Goal: Check status: Check status

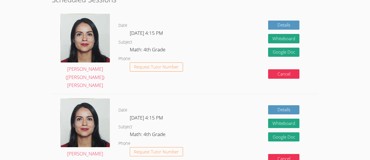
scroll to position [116, 0]
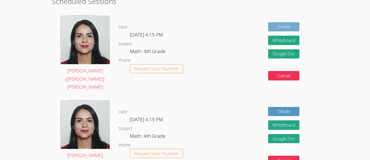
click at [282, 25] on link "Details" at bounding box center [283, 26] width 31 height 9
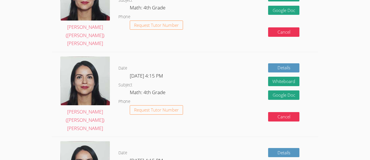
scroll to position [245, 0]
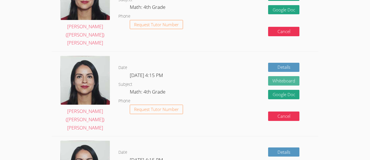
click at [279, 76] on button "Whiteboard" at bounding box center [283, 80] width 31 height 9
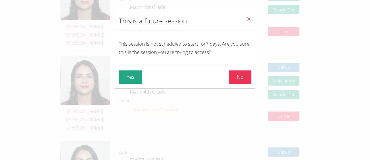
click at [248, 17] on icon "Close" at bounding box center [249, 19] width 5 height 5
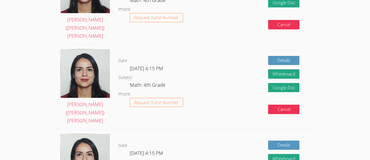
scroll to position [165, 0]
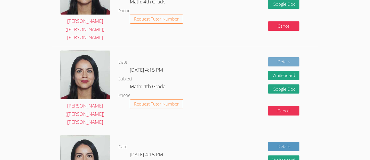
click at [274, 57] on link "Details" at bounding box center [283, 61] width 31 height 9
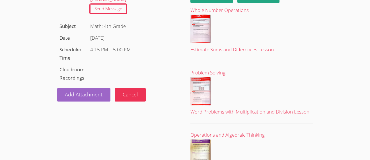
scroll to position [73, 0]
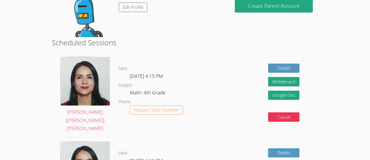
scroll to position [76, 0]
